Goal: Task Accomplishment & Management: Manage account settings

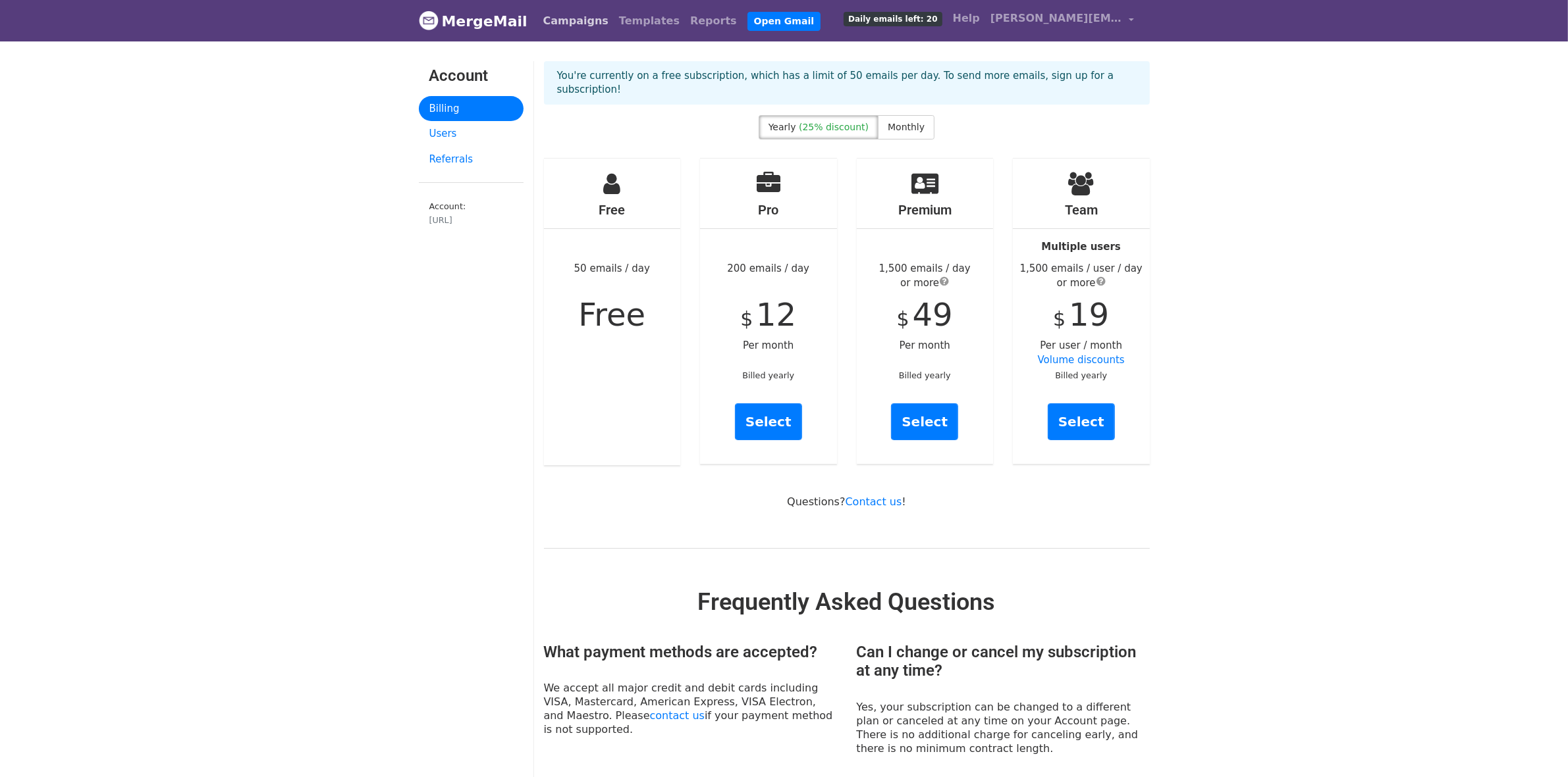
click at [538, 21] on link "Campaigns" at bounding box center [576, 21] width 76 height 26
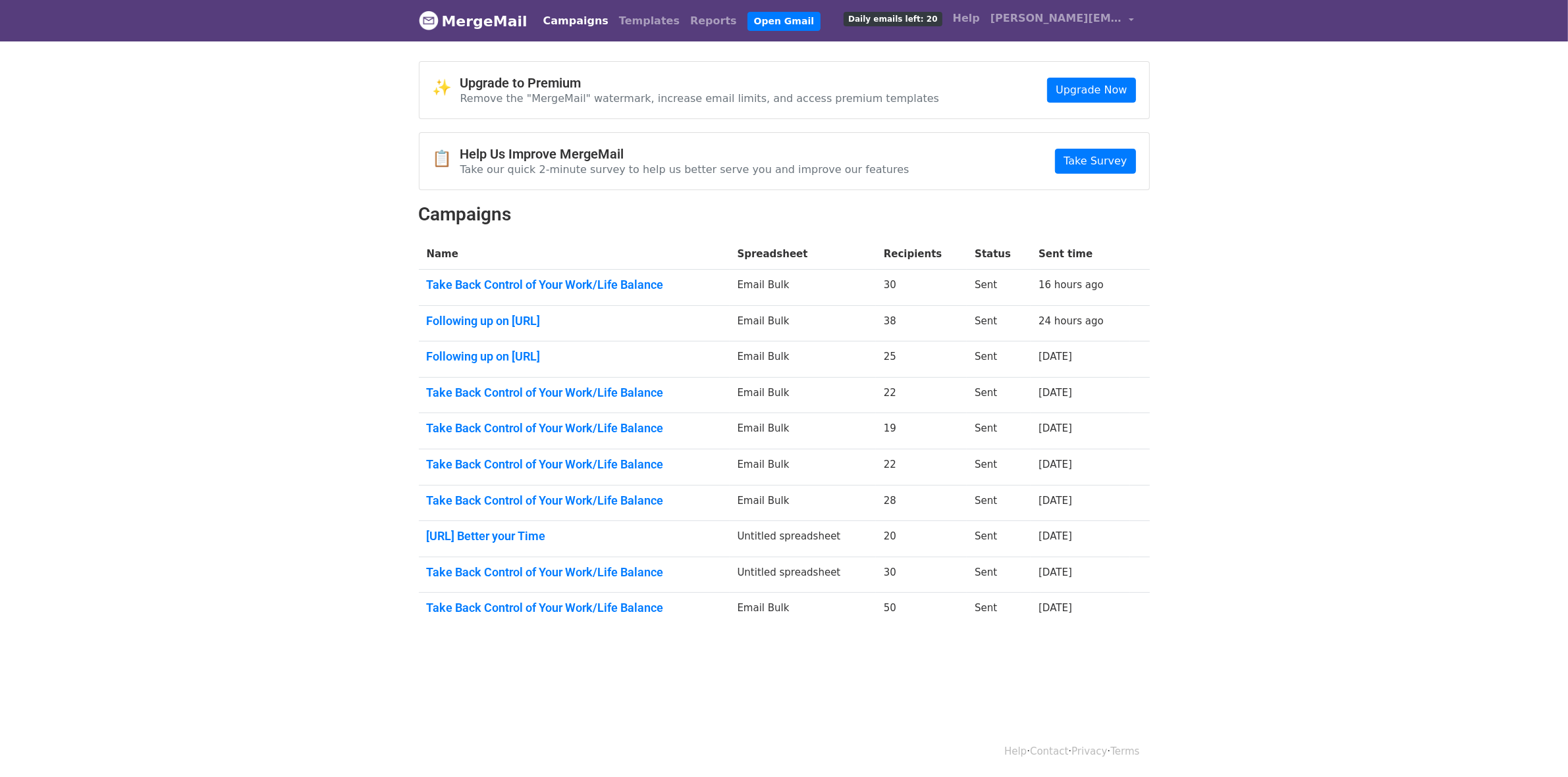
click at [1477, 224] on body "MergeMail Campaigns Templates Reports Open Gmail Daily emails left: 20 Help col…" at bounding box center [784, 346] width 1568 height 691
